Goal: Transaction & Acquisition: Download file/media

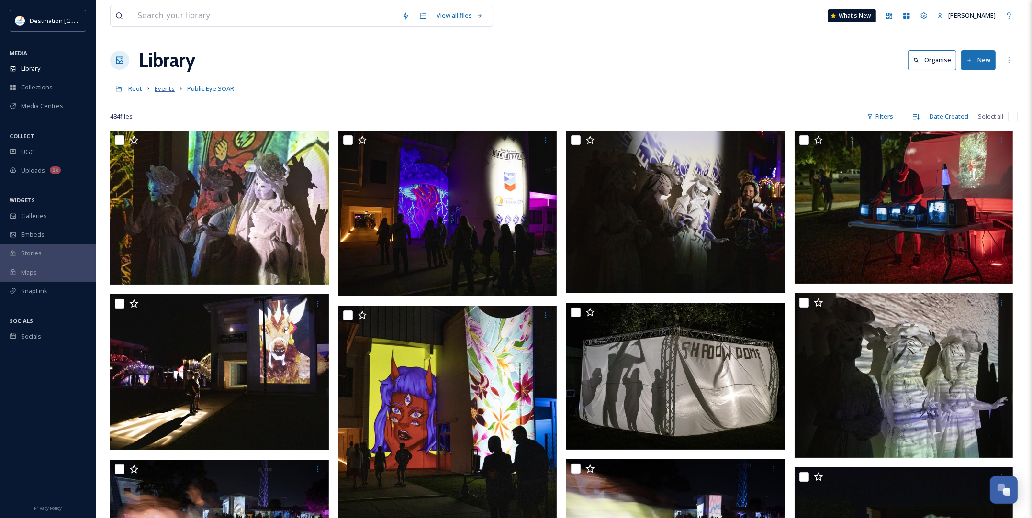
click at [160, 89] on span "Events" at bounding box center [165, 88] width 20 height 9
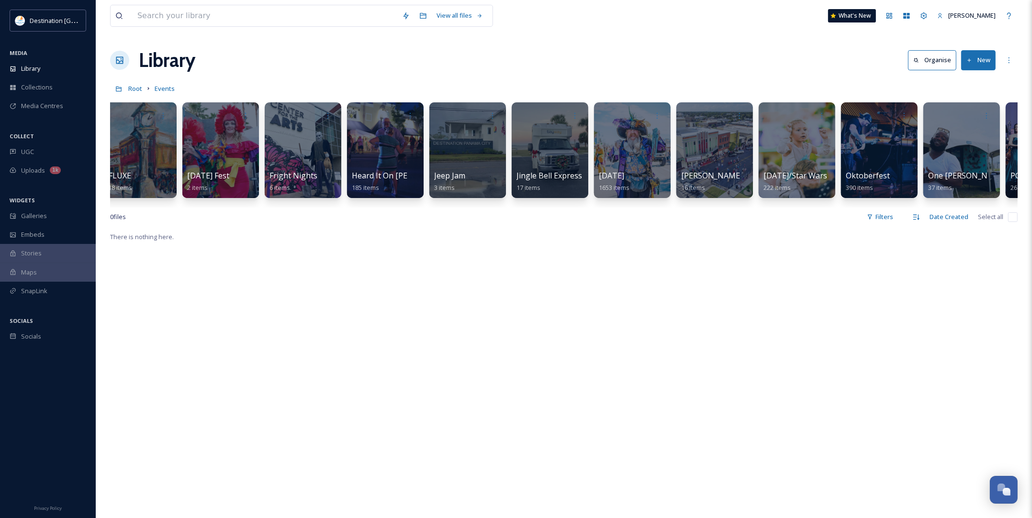
scroll to position [0, 1085]
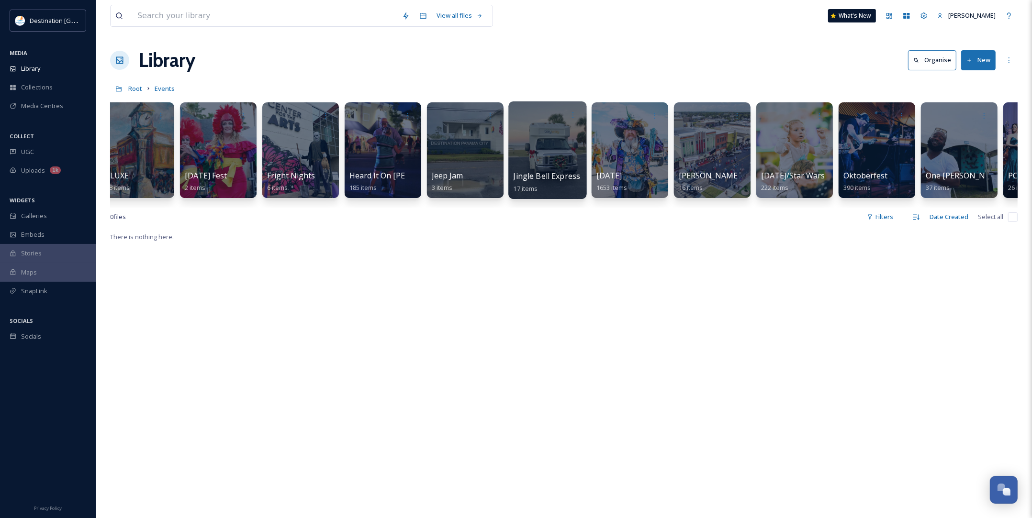
click at [554, 179] on span "Jingle Bell Express" at bounding box center [546, 176] width 67 height 11
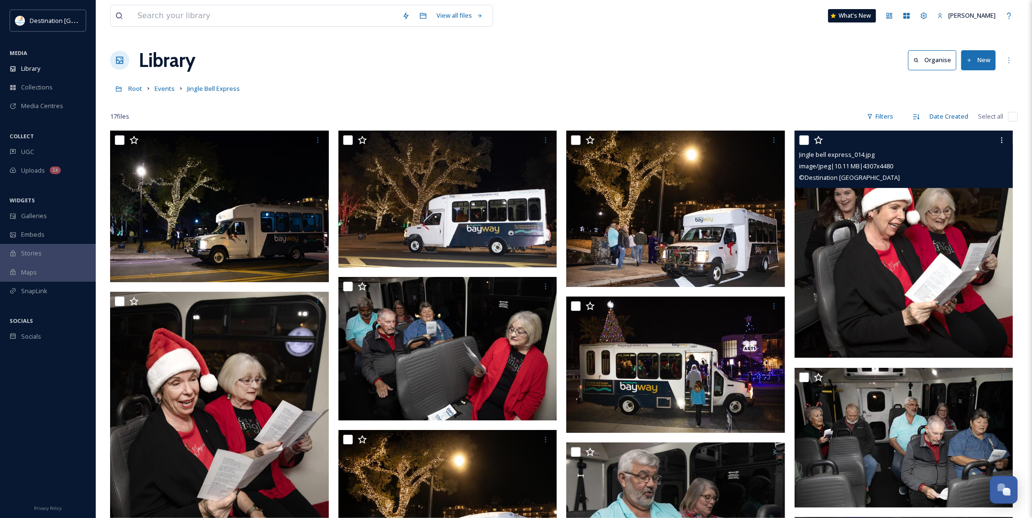
click at [898, 274] on img at bounding box center [903, 244] width 219 height 227
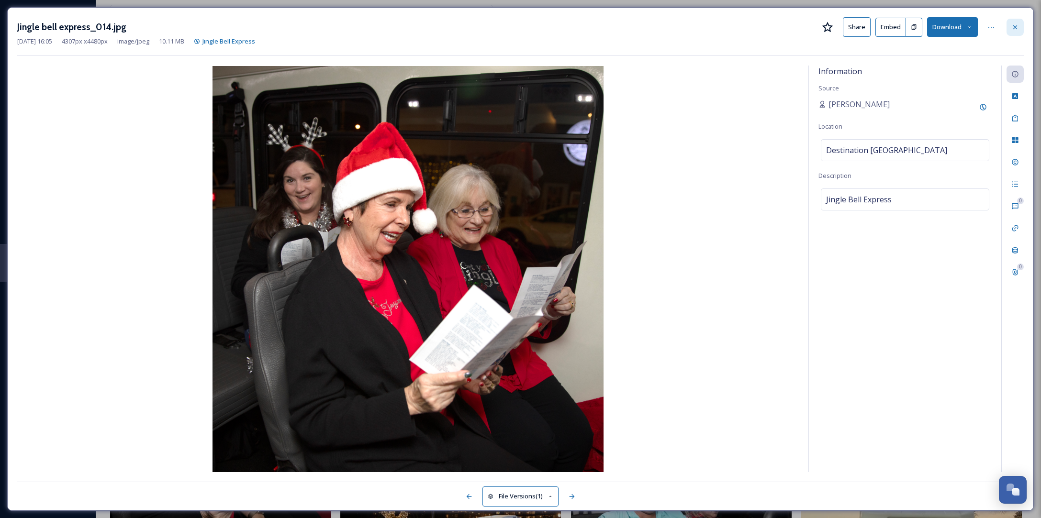
click at [1012, 25] on icon at bounding box center [1015, 27] width 8 height 8
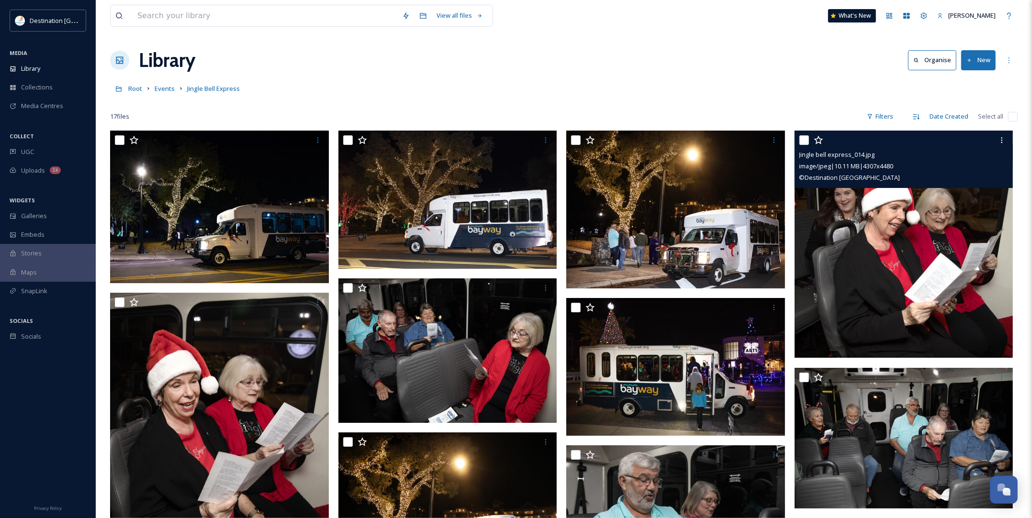
click at [805, 309] on img at bounding box center [903, 244] width 219 height 227
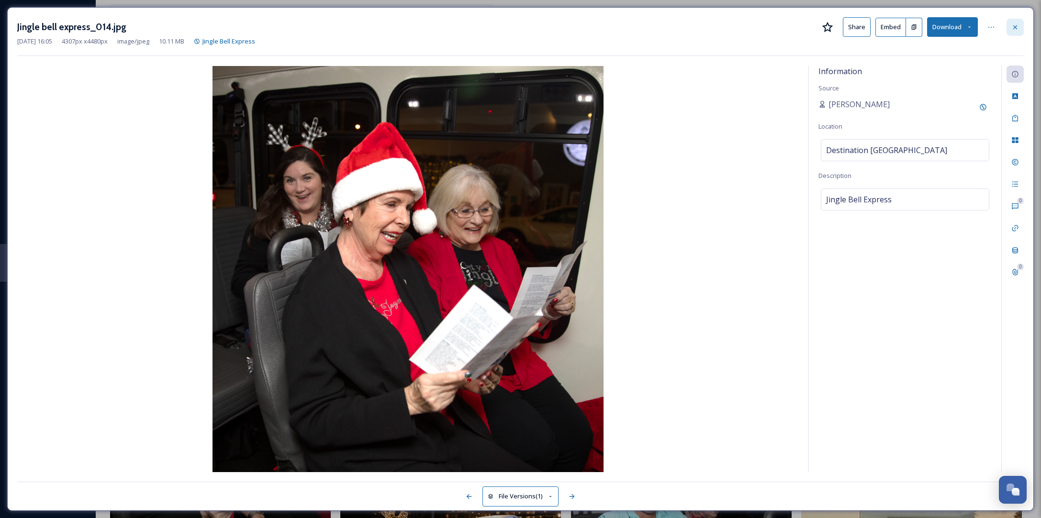
click at [1022, 22] on div at bounding box center [1014, 27] width 17 height 17
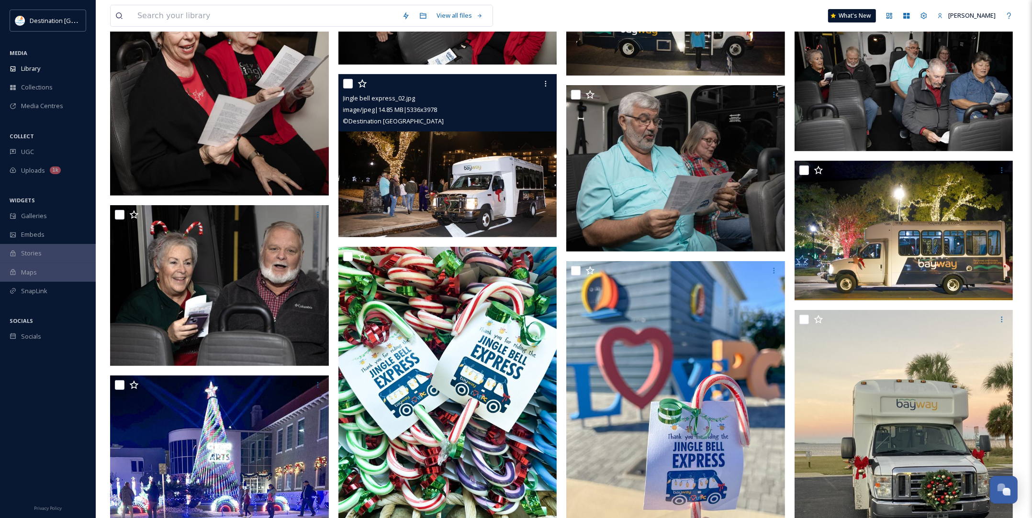
scroll to position [359, 0]
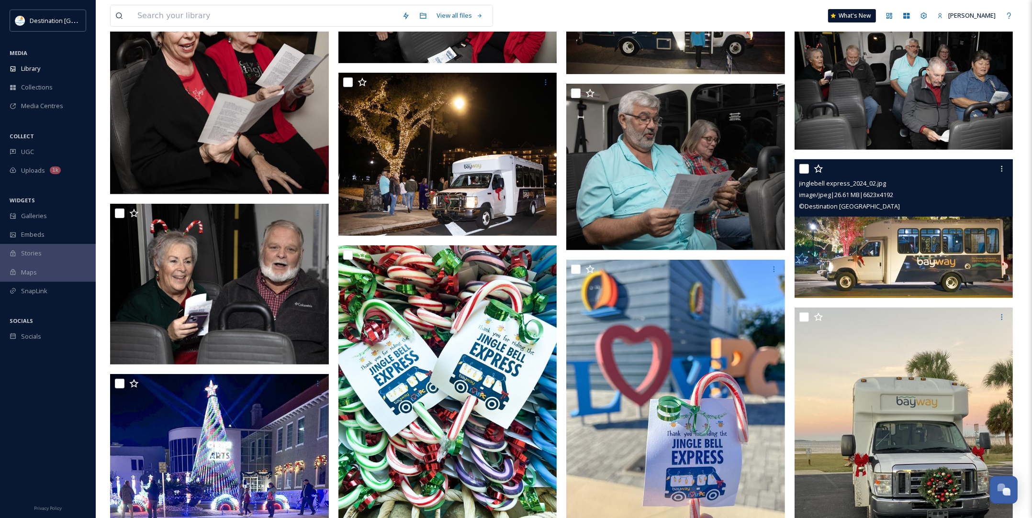
click at [915, 268] on img at bounding box center [903, 228] width 219 height 138
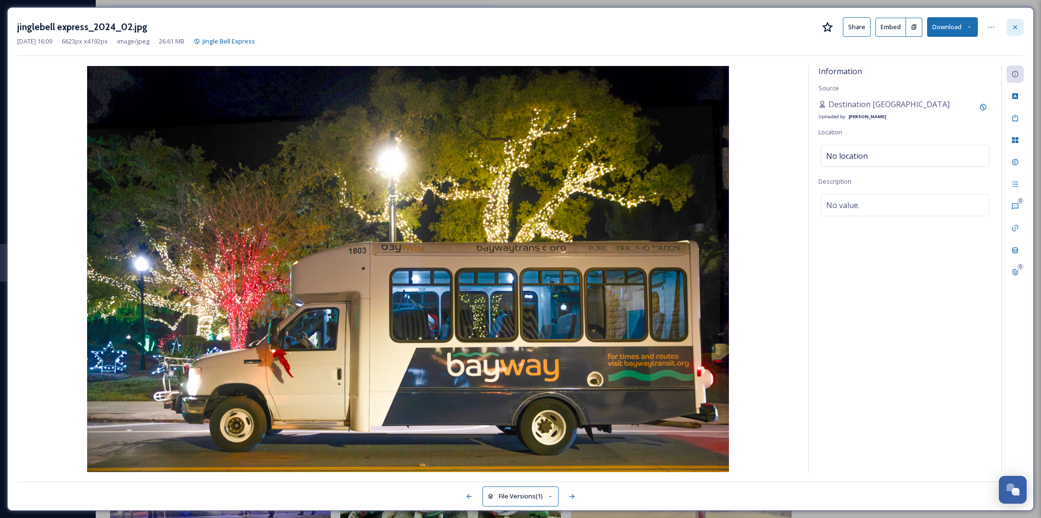
click at [1013, 27] on icon at bounding box center [1015, 27] width 8 height 8
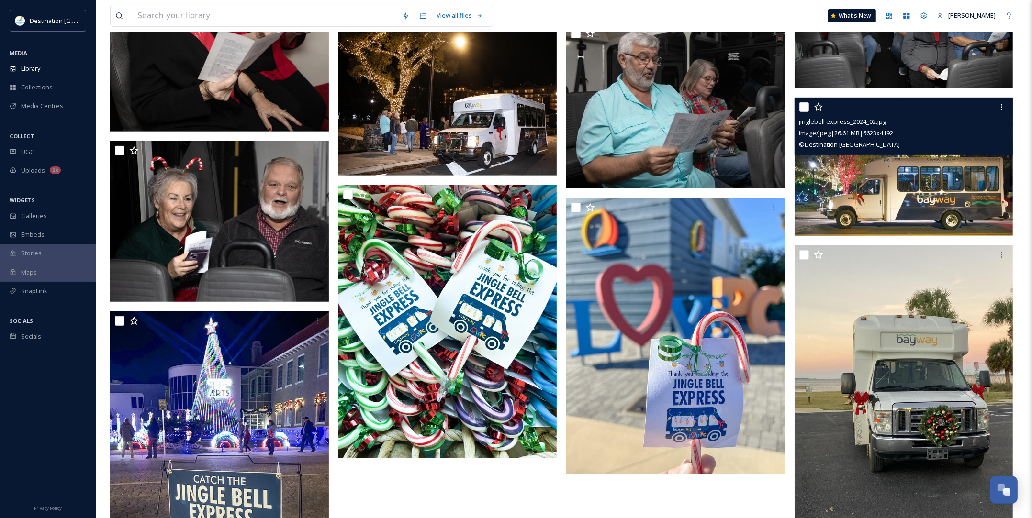
scroll to position [419, 0]
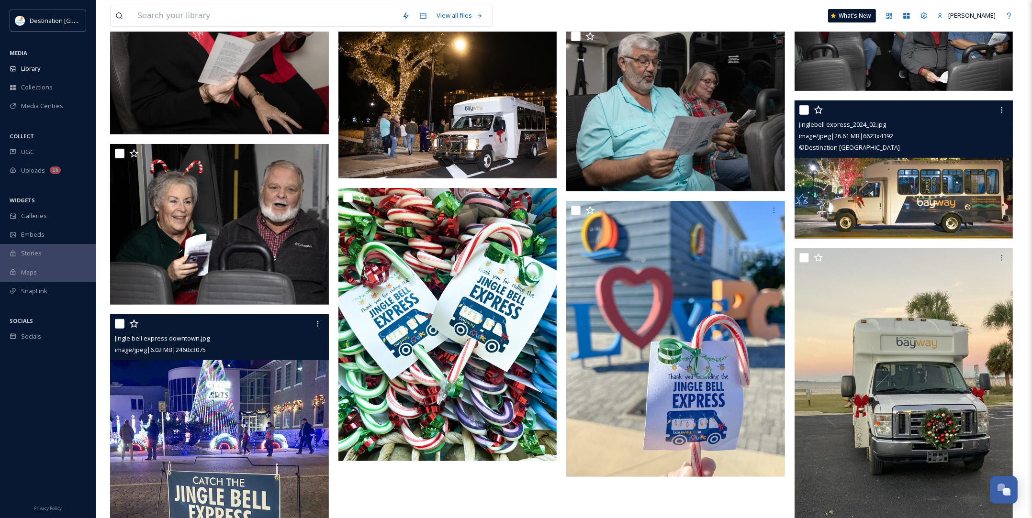
click at [250, 462] on img at bounding box center [219, 450] width 219 height 273
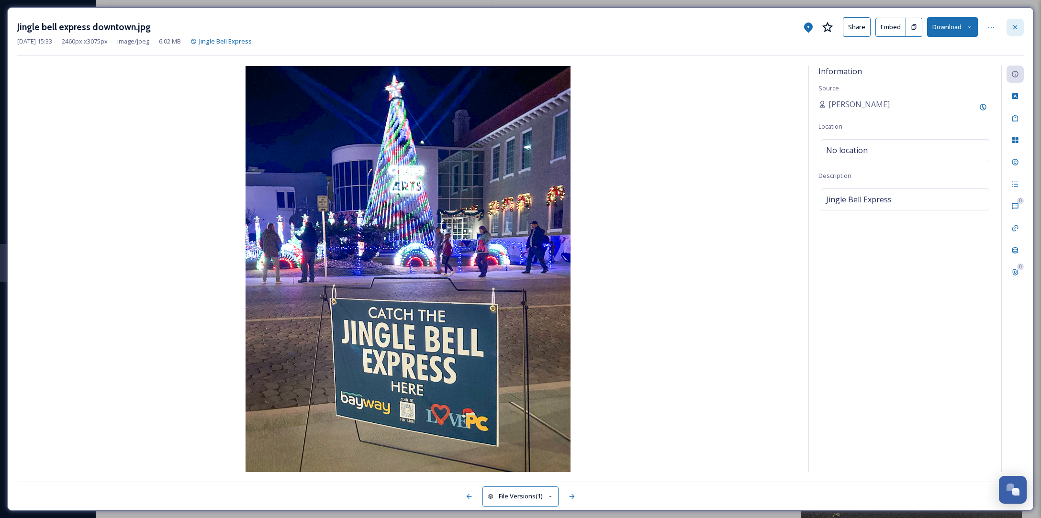
click at [1019, 22] on div at bounding box center [1014, 27] width 17 height 17
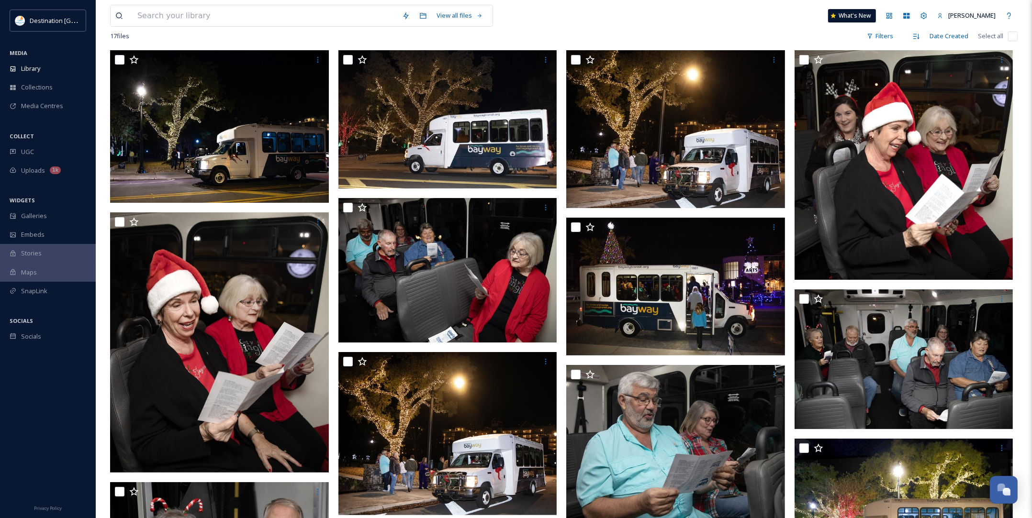
scroll to position [60, 0]
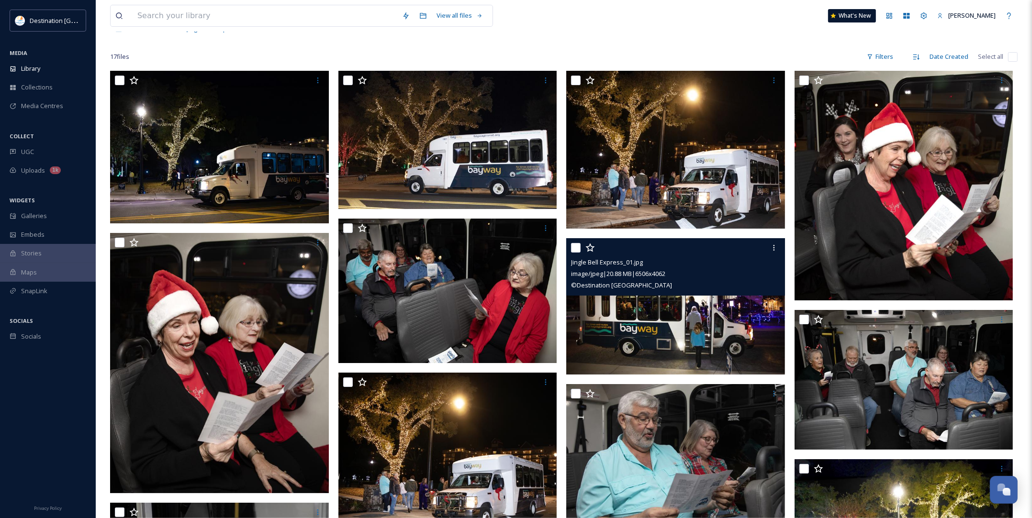
click at [742, 338] on img at bounding box center [675, 306] width 219 height 136
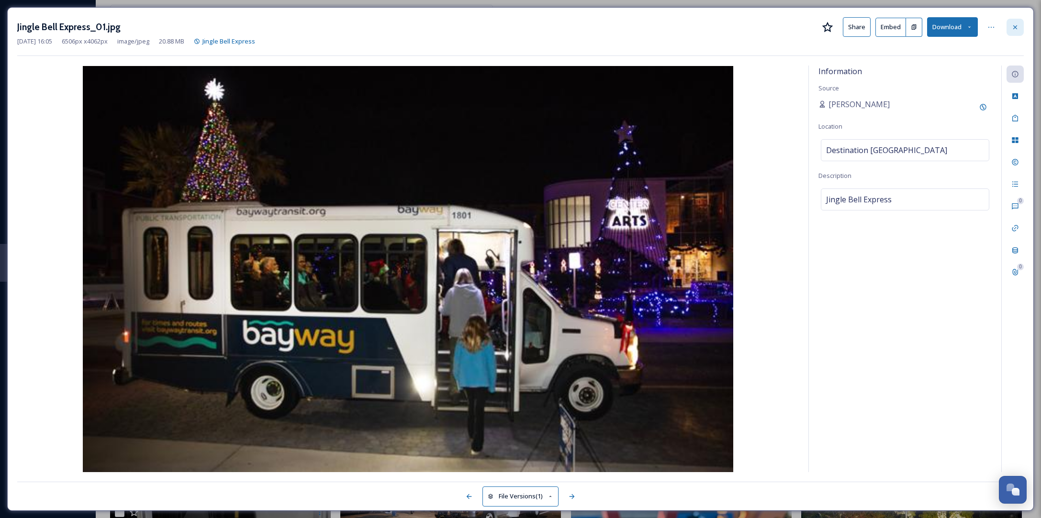
click at [1013, 33] on div at bounding box center [1014, 27] width 17 height 17
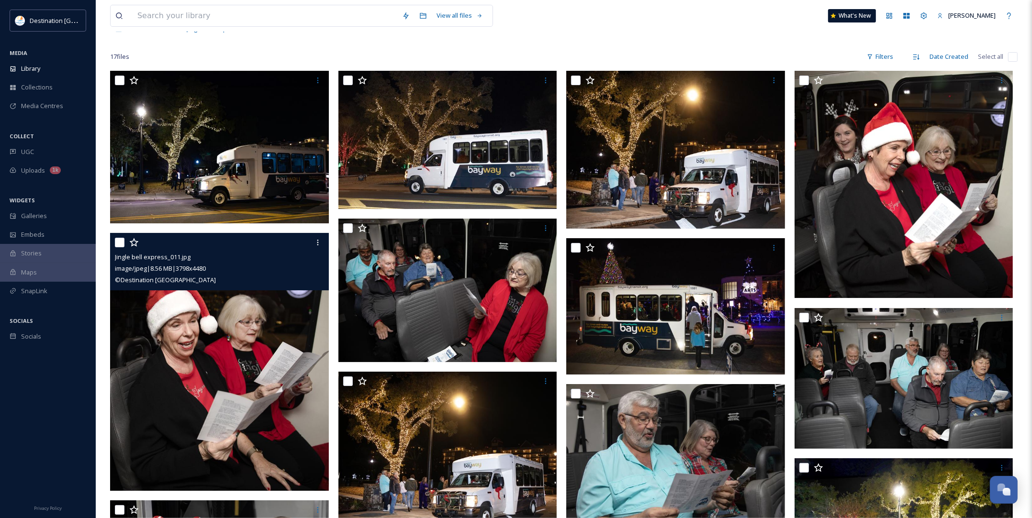
click at [273, 395] on img at bounding box center [219, 362] width 219 height 258
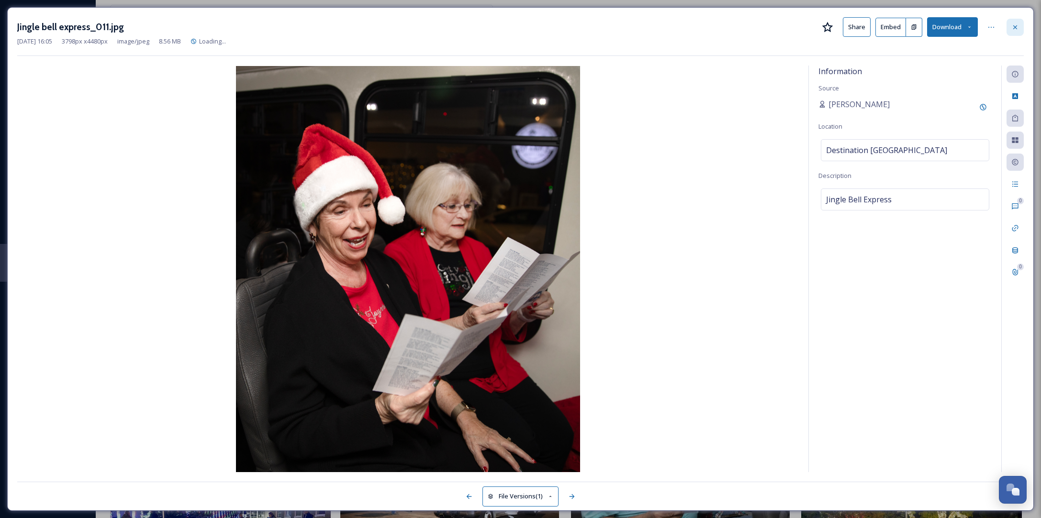
click at [1014, 30] on icon at bounding box center [1015, 27] width 8 height 8
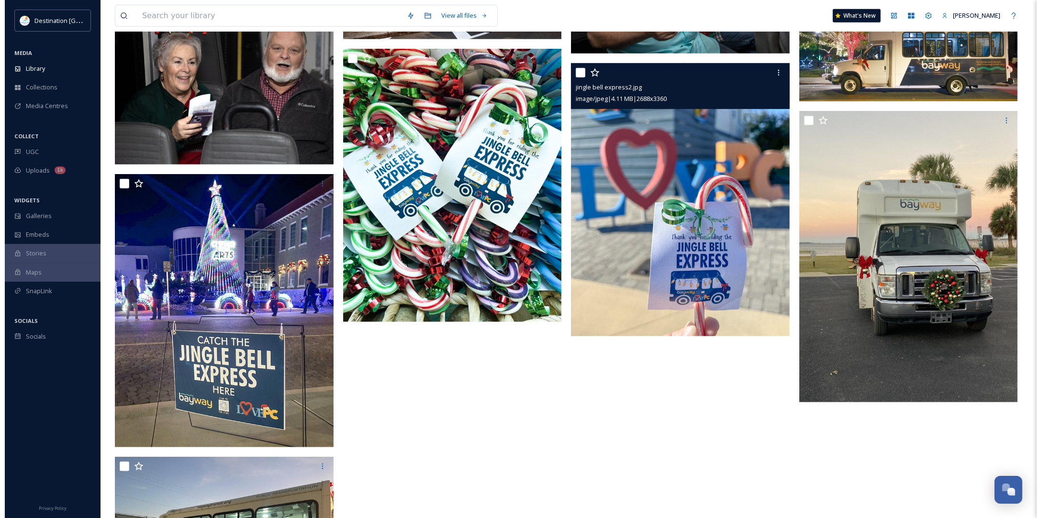
scroll to position [554, 0]
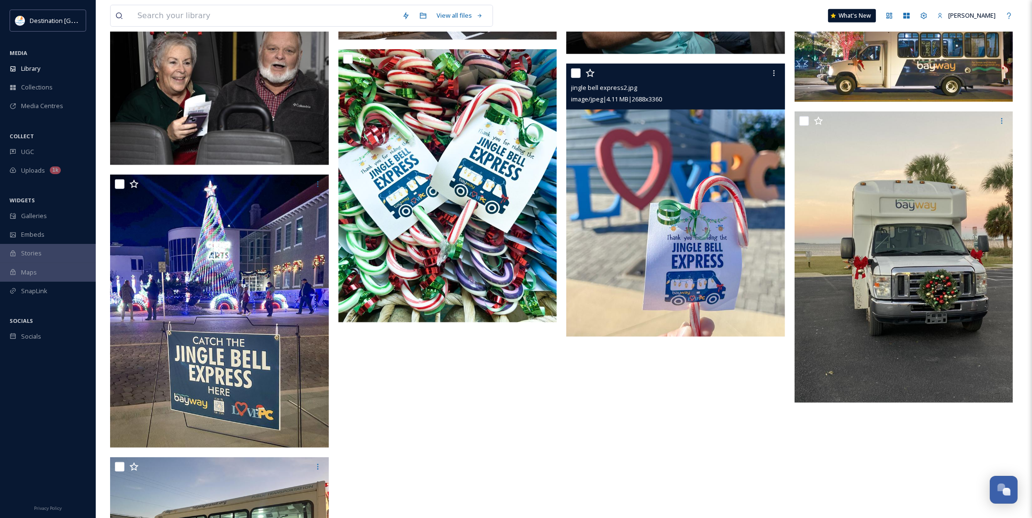
click at [723, 256] on img at bounding box center [675, 200] width 219 height 273
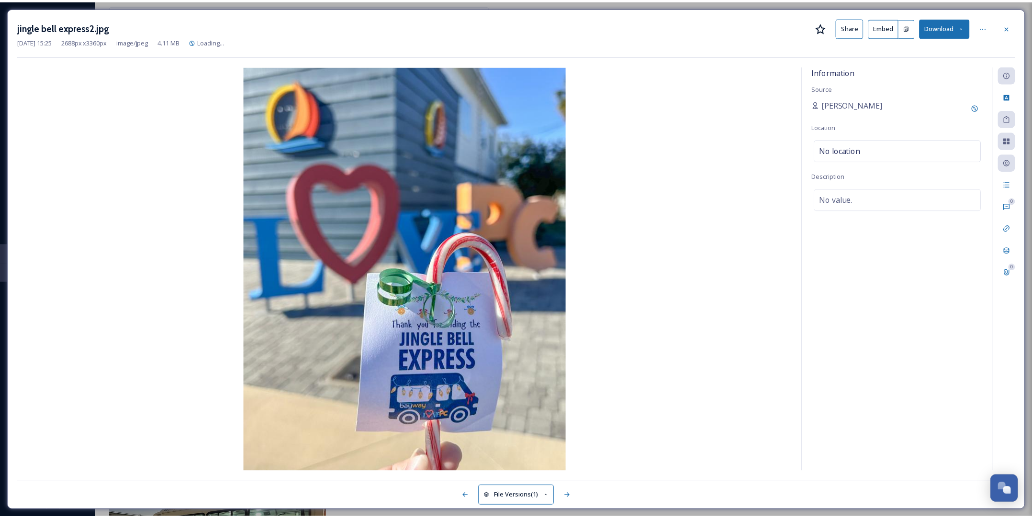
scroll to position [557, 0]
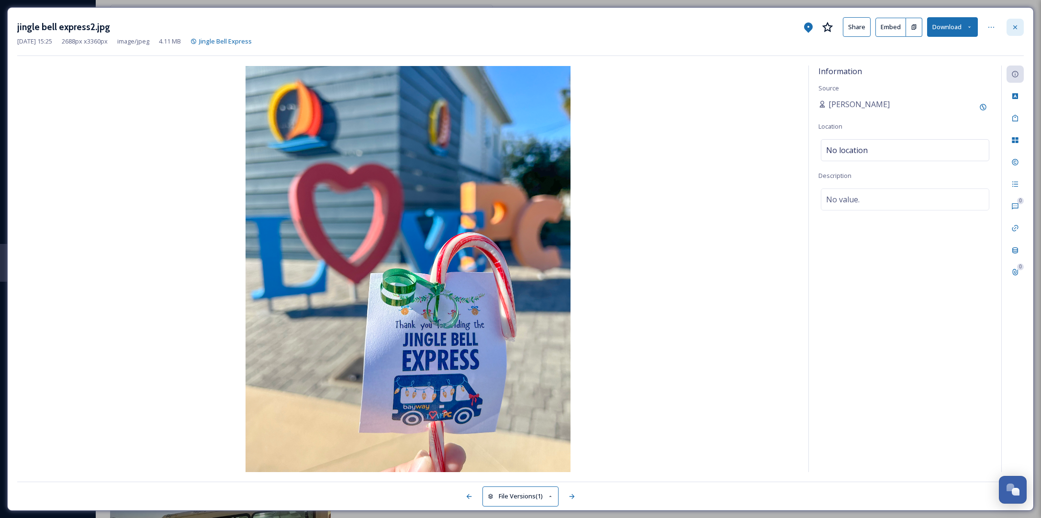
click at [1016, 32] on div at bounding box center [1014, 27] width 17 height 17
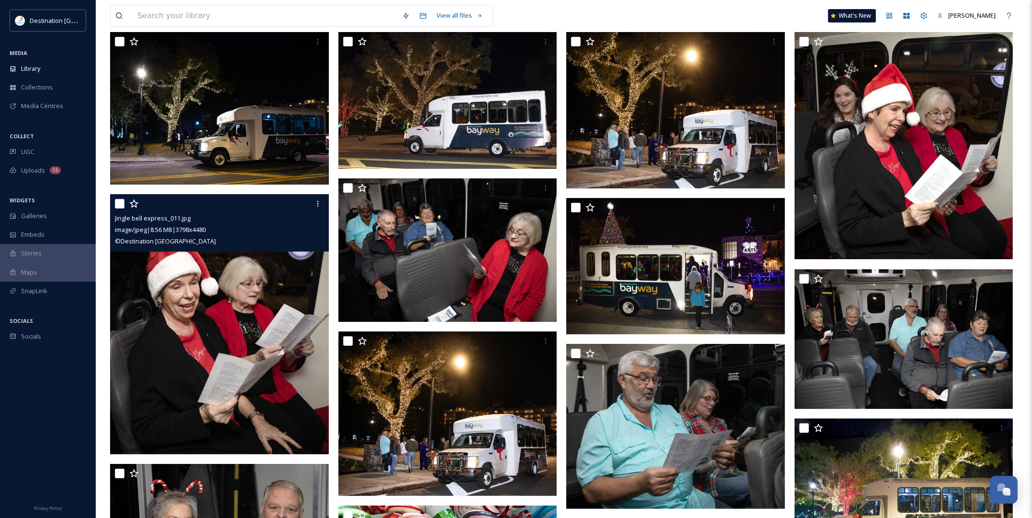
scroll to position [120, 0]
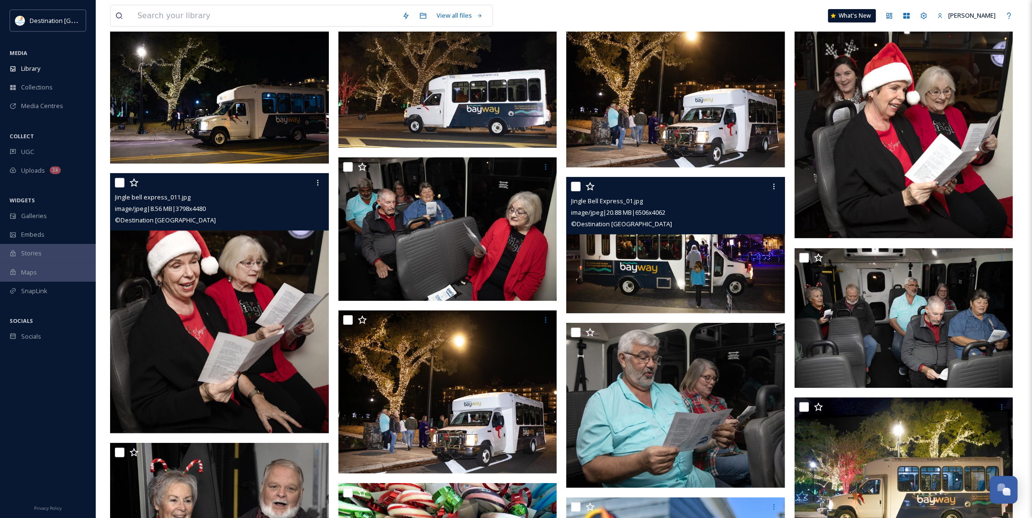
click at [697, 256] on img at bounding box center [675, 245] width 219 height 136
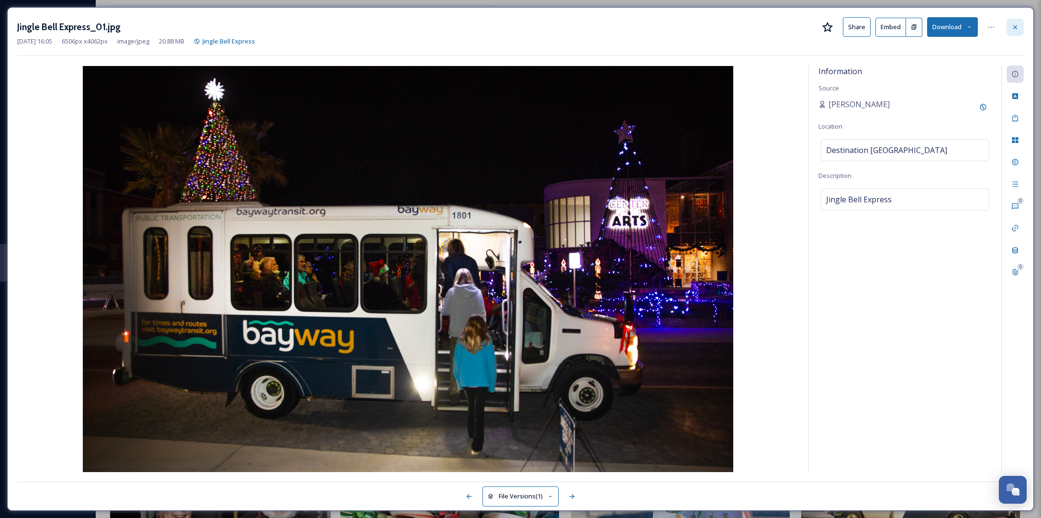
click at [1016, 23] on icon at bounding box center [1015, 27] width 8 height 8
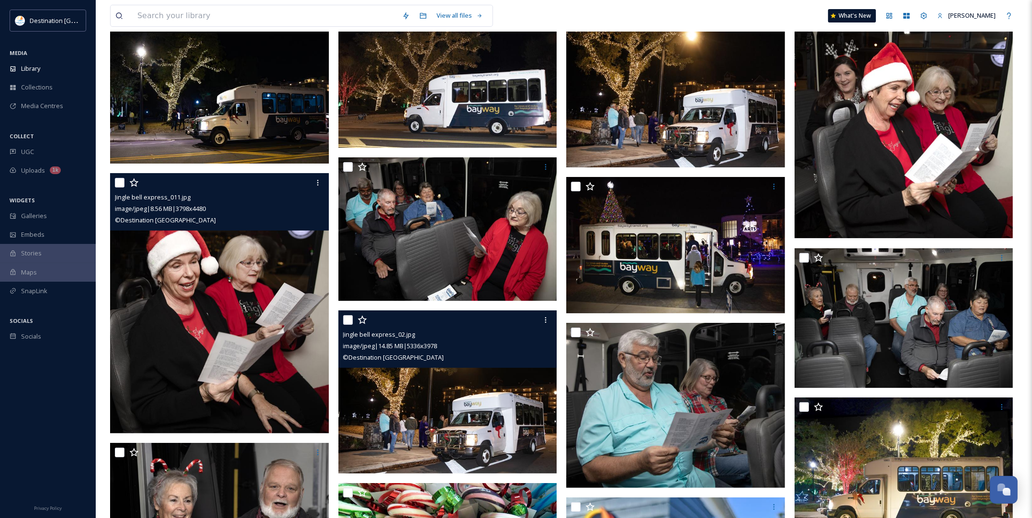
click at [529, 420] on img at bounding box center [447, 392] width 219 height 163
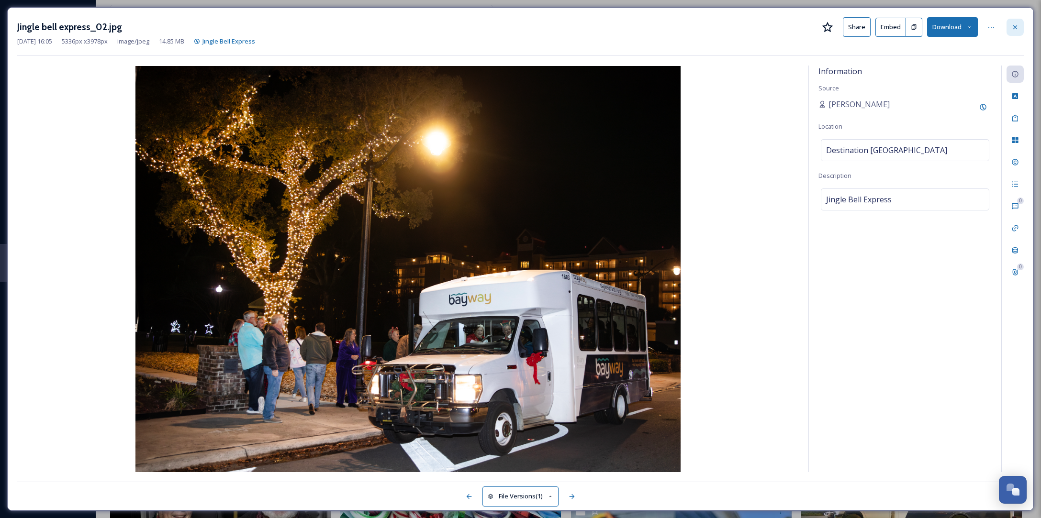
click at [1012, 22] on div at bounding box center [1014, 27] width 17 height 17
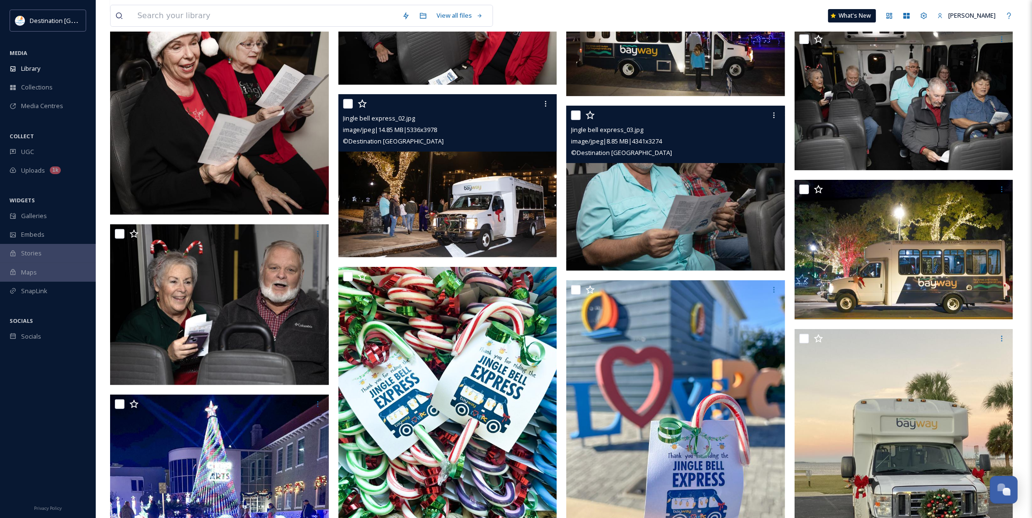
scroll to position [359, 0]
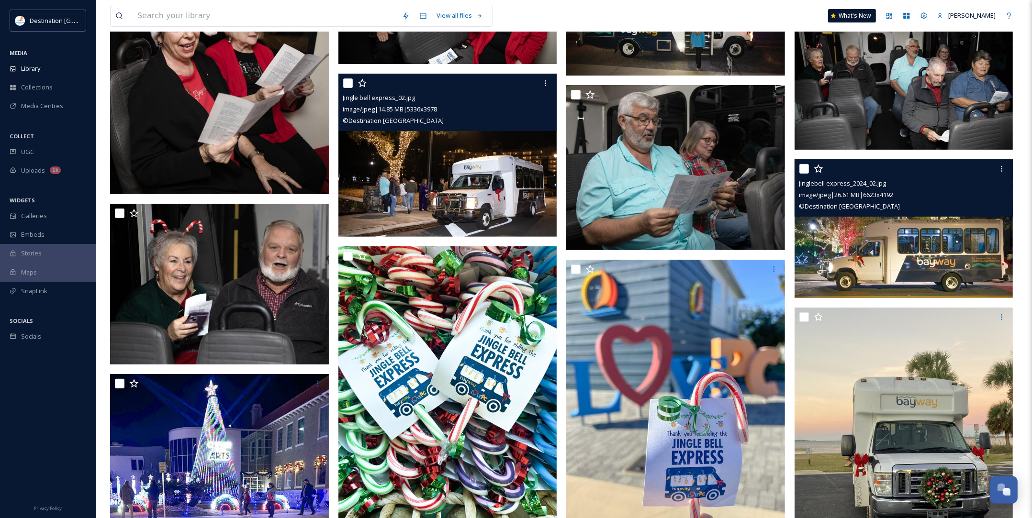
click at [931, 267] on img at bounding box center [903, 228] width 219 height 138
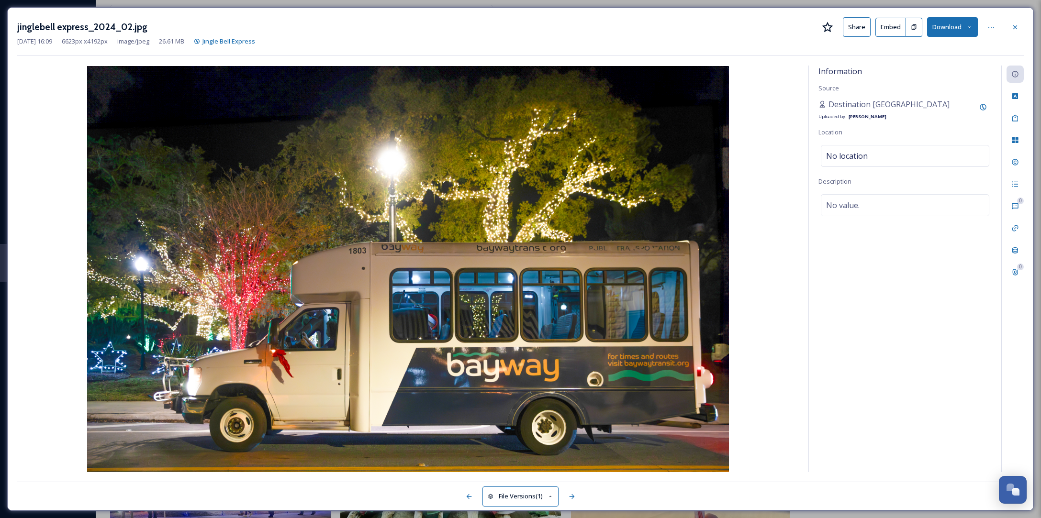
click at [965, 27] on button "Download" at bounding box center [952, 27] width 51 height 20
click at [959, 48] on span "Download Original (6623 x 4192)" at bounding box center [927, 48] width 90 height 9
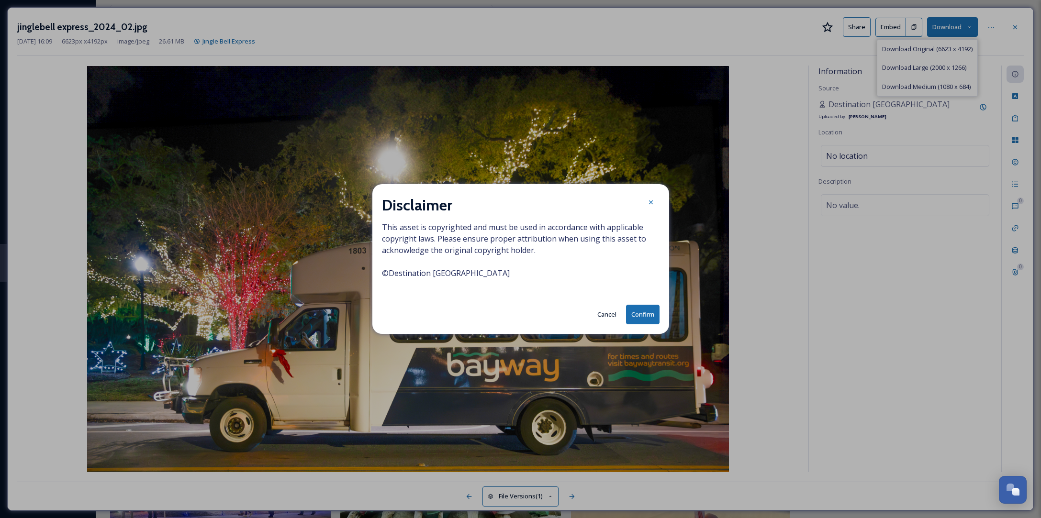
click at [647, 317] on button "Confirm" at bounding box center [642, 315] width 33 height 20
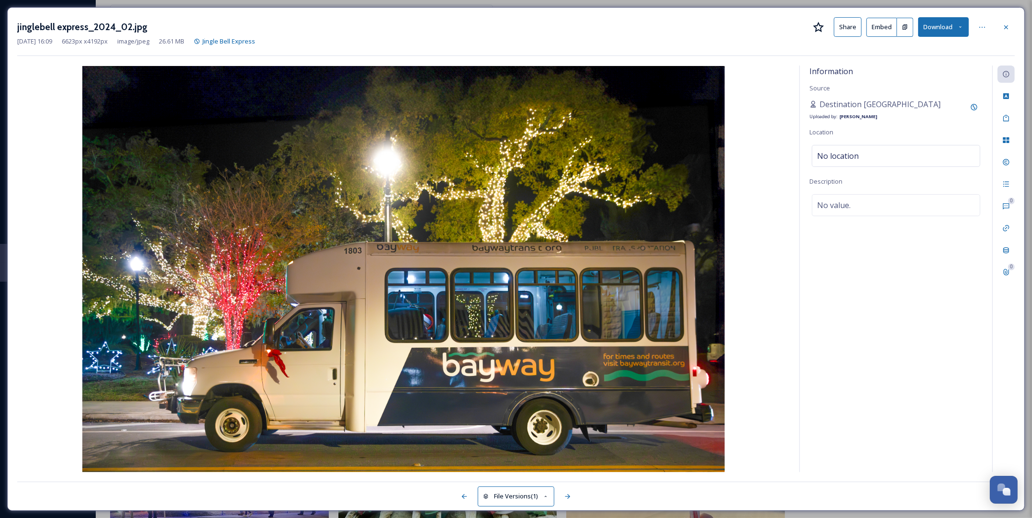
drag, startPoint x: 623, startPoint y: 13, endPoint x: 643, endPoint y: 10, distance: 19.9
click at [623, 13] on div "jinglebell express_2024_02.jpg Share Embed Download [DATE] 16:09 6623 px x 4192…" at bounding box center [515, 259] width 1017 height 504
click at [1008, 29] on icon at bounding box center [1006, 27] width 8 height 8
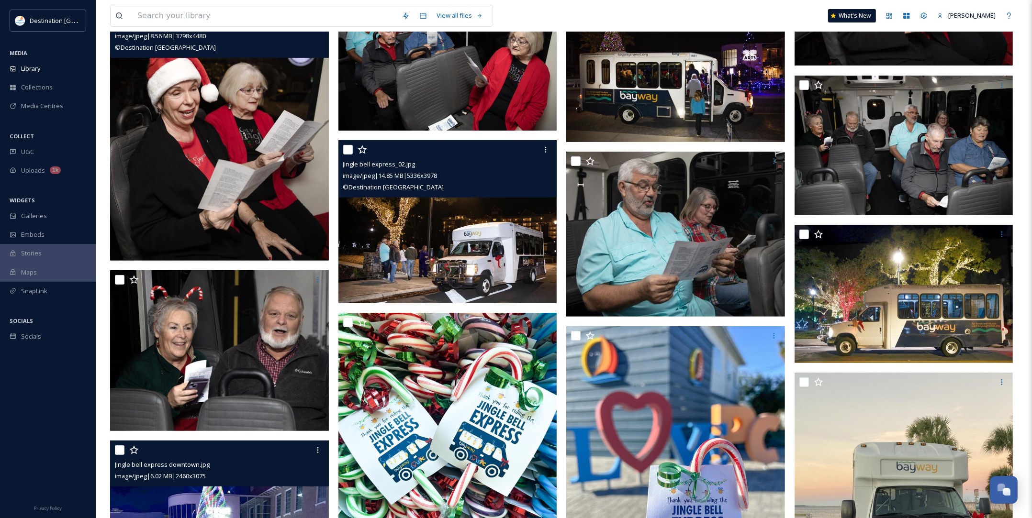
scroll to position [179, 0]
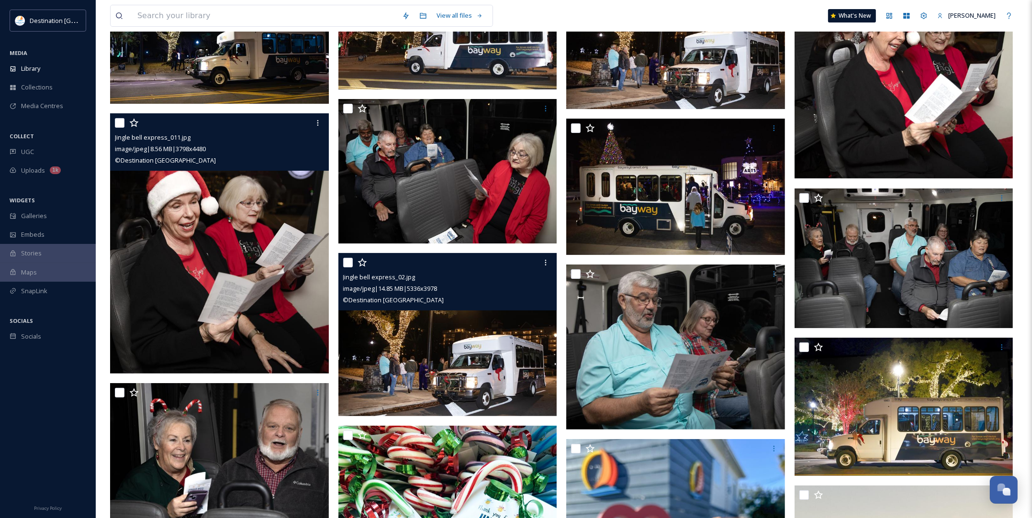
click at [321, 132] on div "Jingle bell express_011.jpg" at bounding box center [220, 137] width 211 height 11
click at [321, 127] on div at bounding box center [317, 122] width 17 height 17
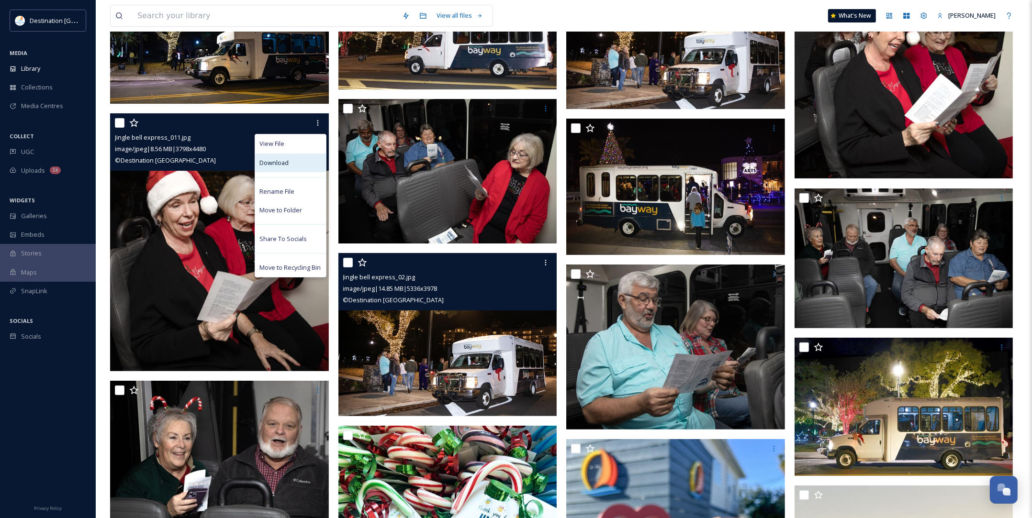
click at [279, 161] on span "Download" at bounding box center [274, 162] width 29 height 9
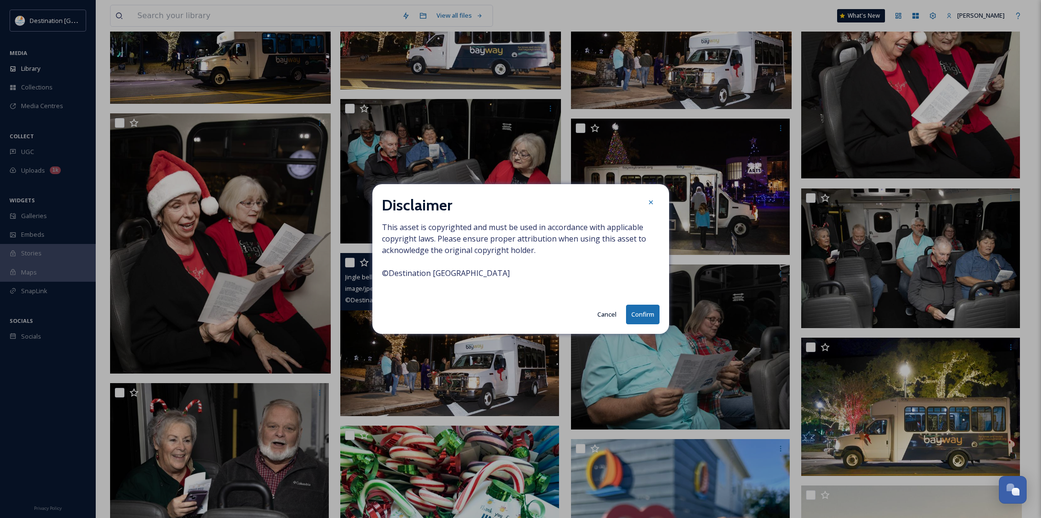
click at [646, 316] on button "Confirm" at bounding box center [642, 315] width 33 height 20
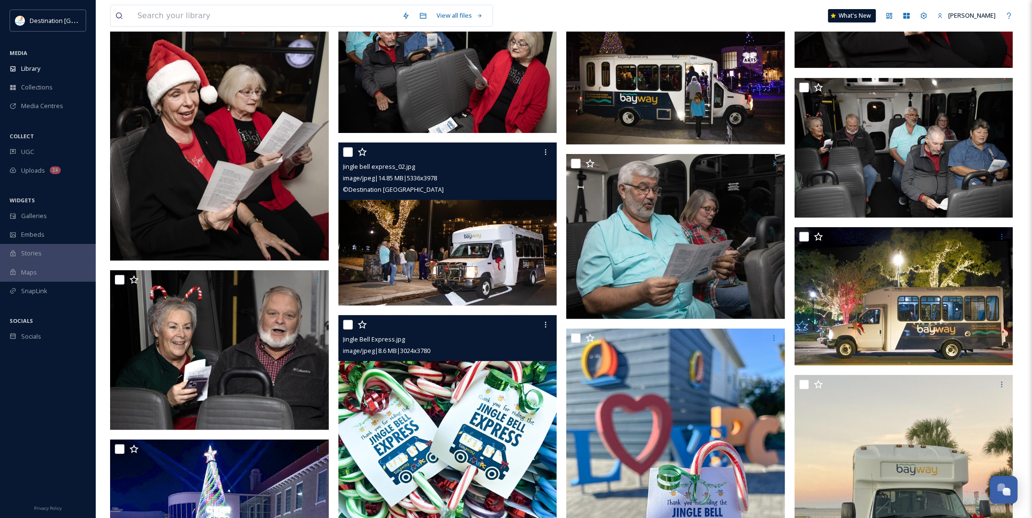
scroll to position [299, 0]
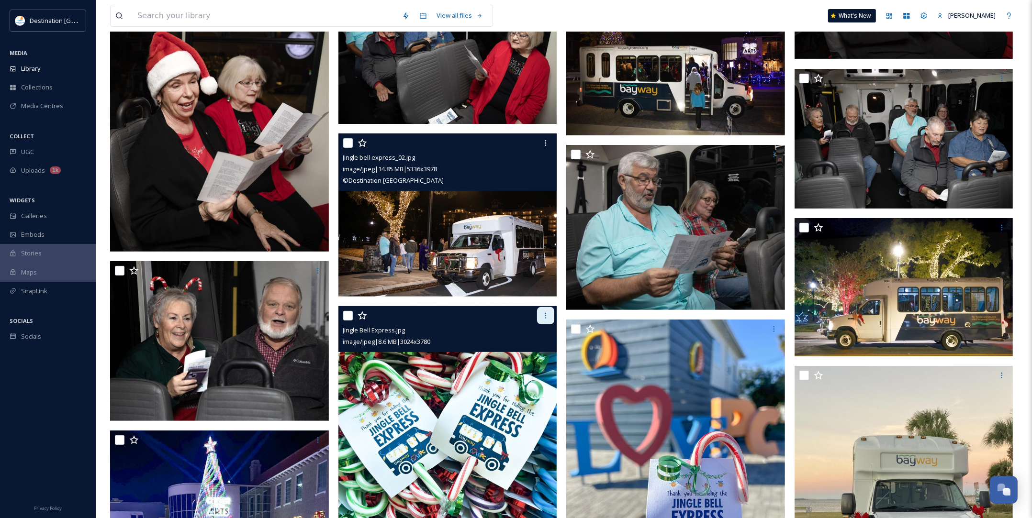
click at [547, 323] on div at bounding box center [545, 315] width 17 height 17
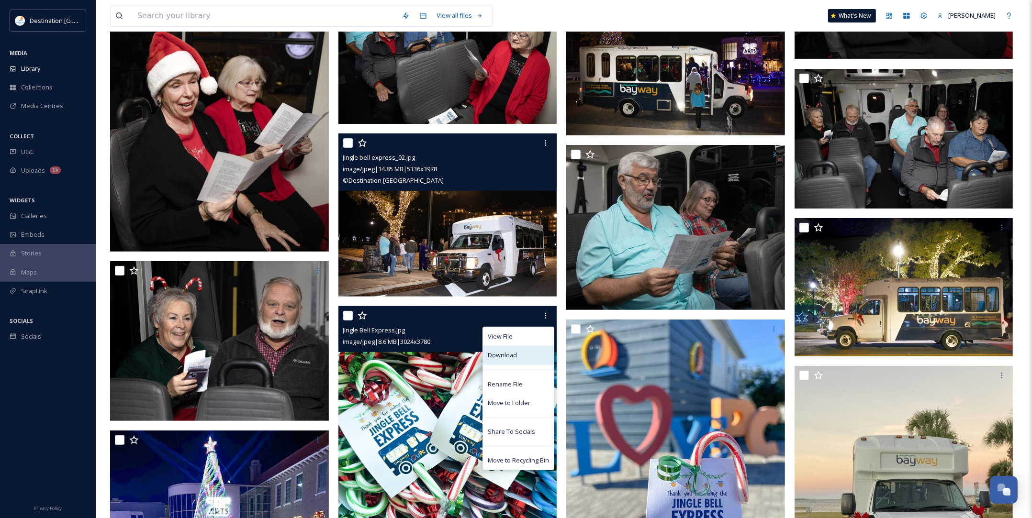
click at [525, 350] on div "Download" at bounding box center [518, 355] width 71 height 19
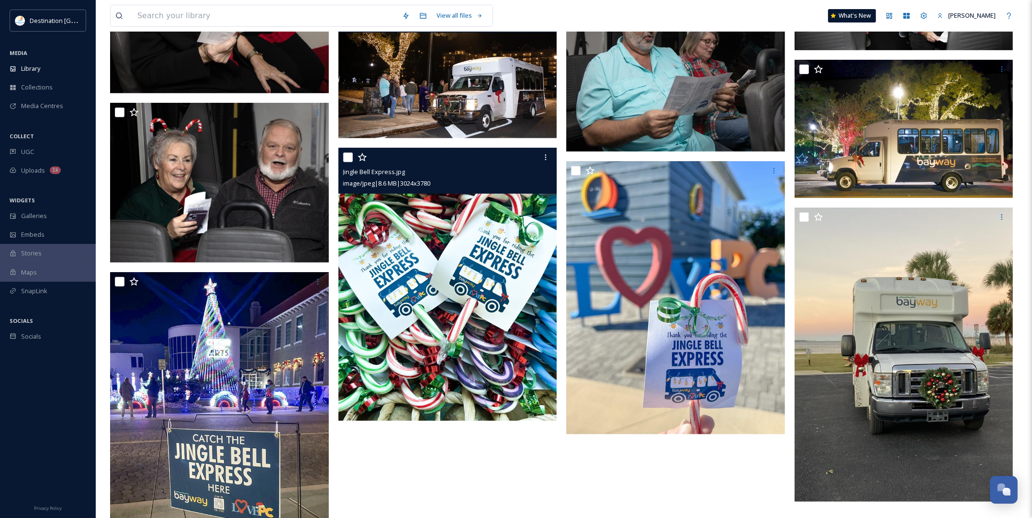
scroll to position [478, 0]
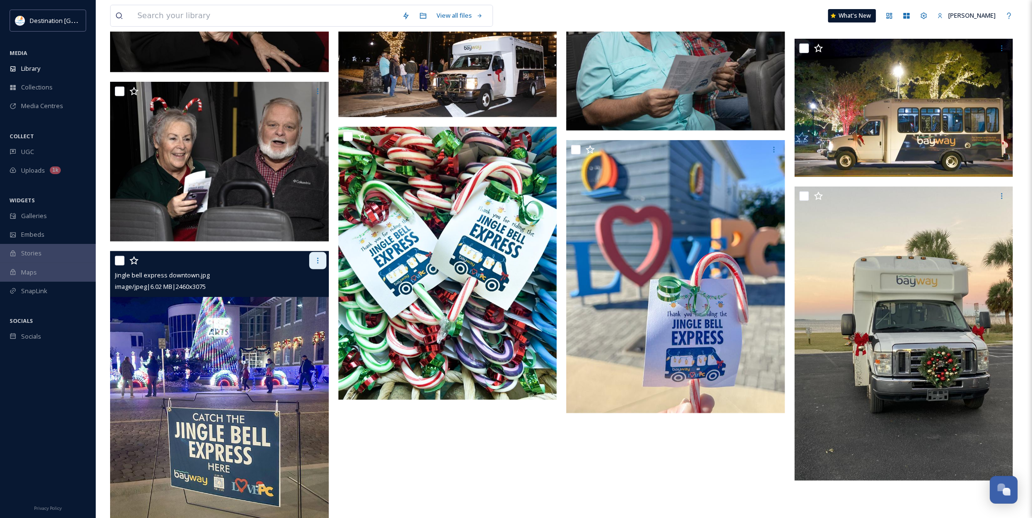
click at [318, 266] on div at bounding box center [317, 260] width 17 height 17
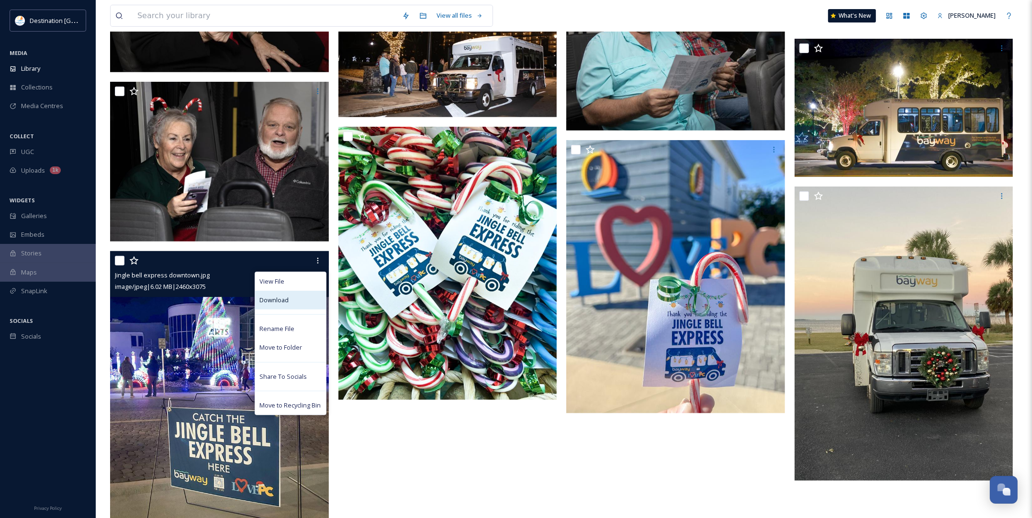
click at [300, 298] on div "Download" at bounding box center [290, 300] width 71 height 19
